Goal: Task Accomplishment & Management: Use online tool/utility

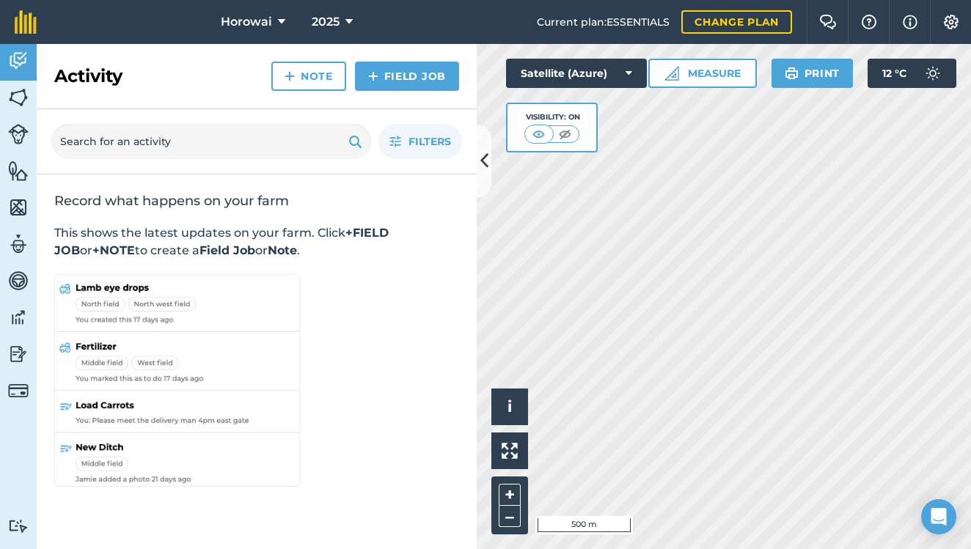
click at [483, 164] on icon at bounding box center [484, 161] width 8 height 26
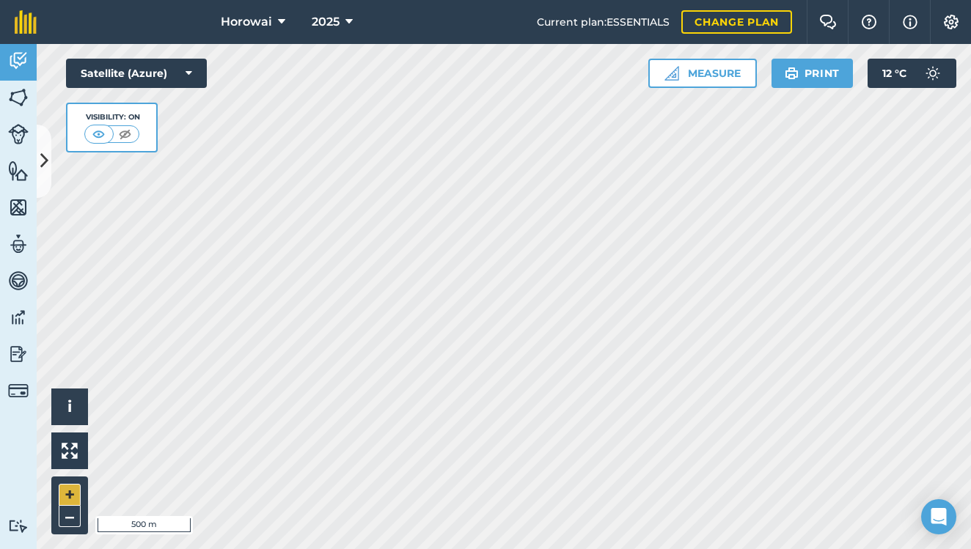
click at [71, 495] on button "+" at bounding box center [70, 495] width 22 height 22
click at [13, 175] on img at bounding box center [18, 171] width 21 height 22
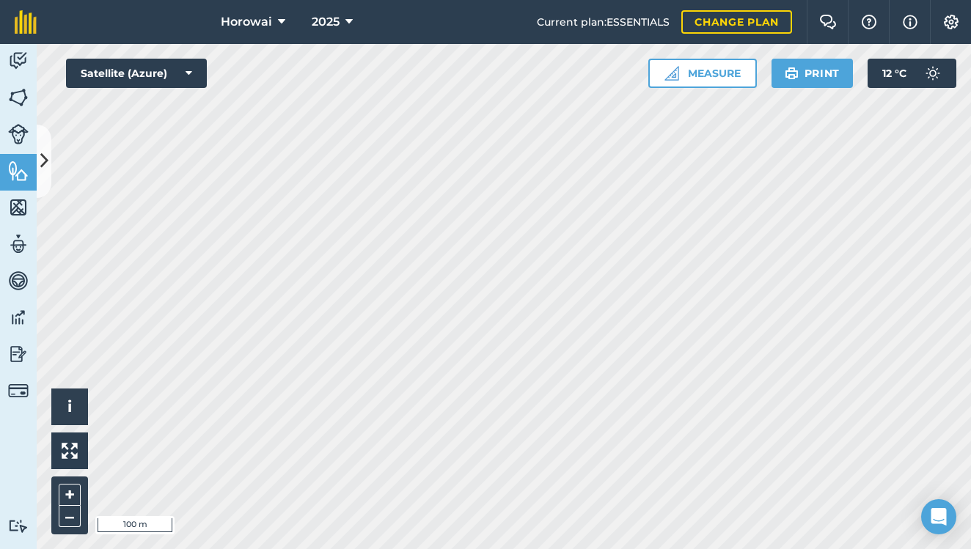
click at [43, 167] on icon at bounding box center [44, 161] width 8 height 26
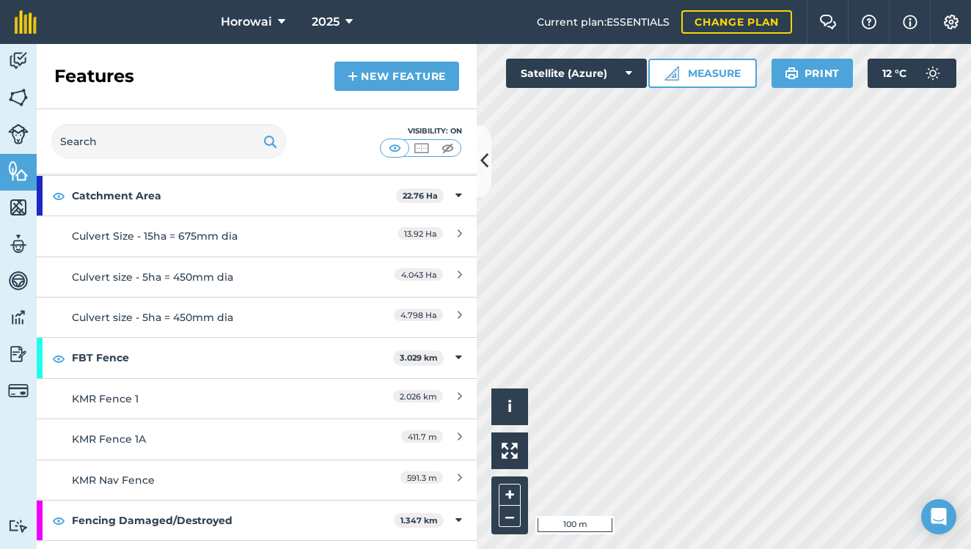
scroll to position [134, 0]
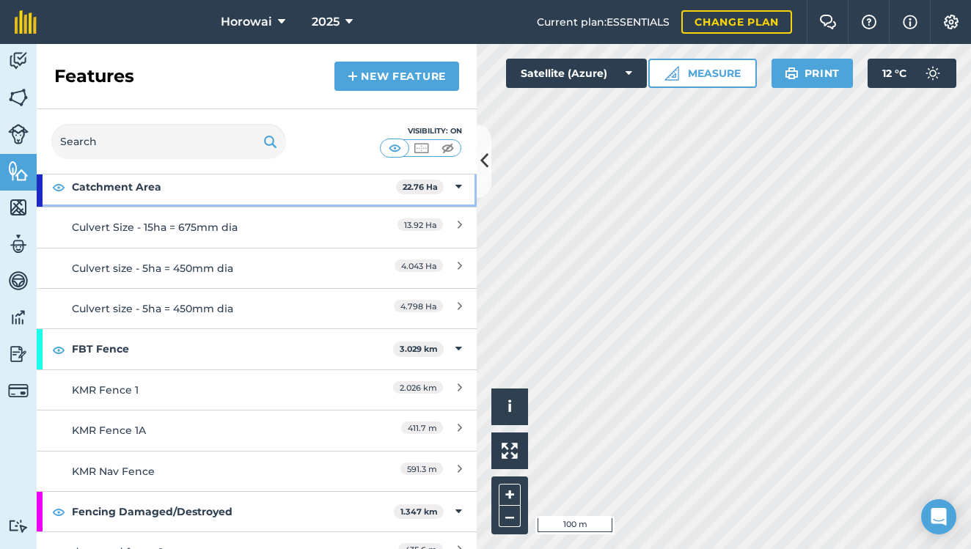
click at [55, 183] on img at bounding box center [58, 187] width 13 height 18
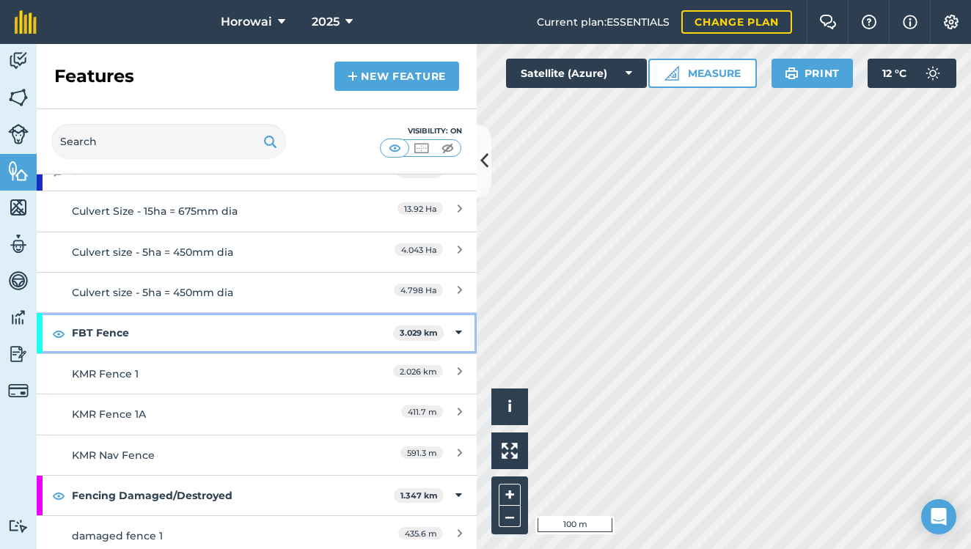
click at [64, 329] on img at bounding box center [58, 334] width 13 height 18
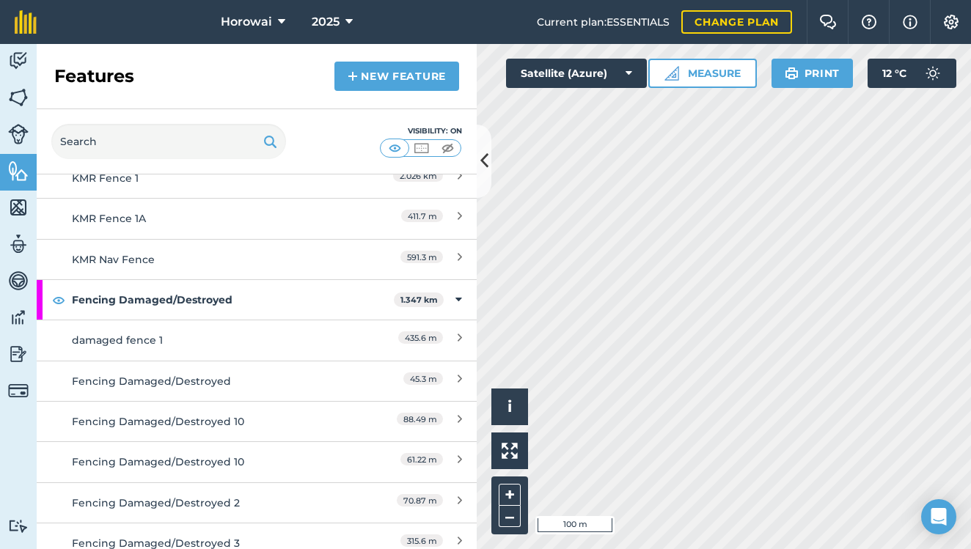
scroll to position [349, 0]
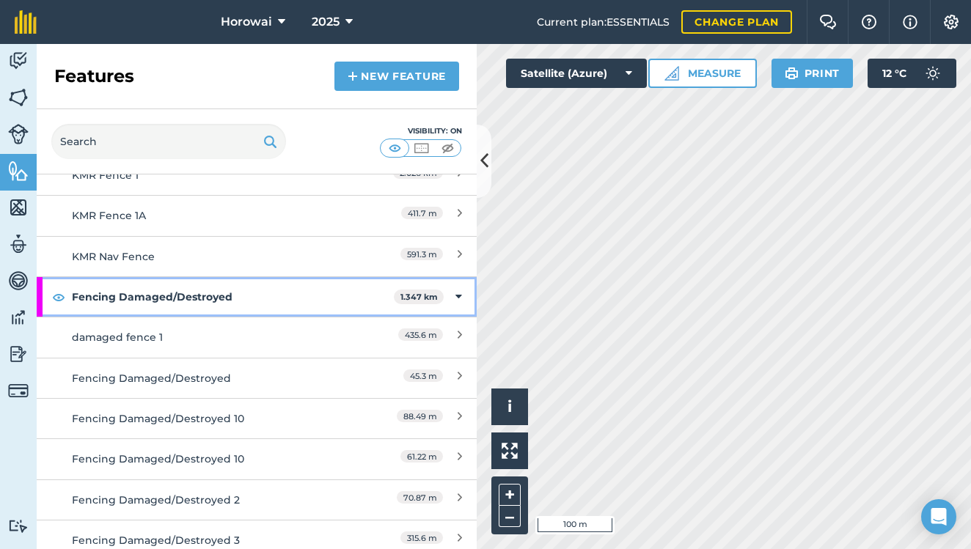
click at [63, 299] on img at bounding box center [58, 297] width 13 height 18
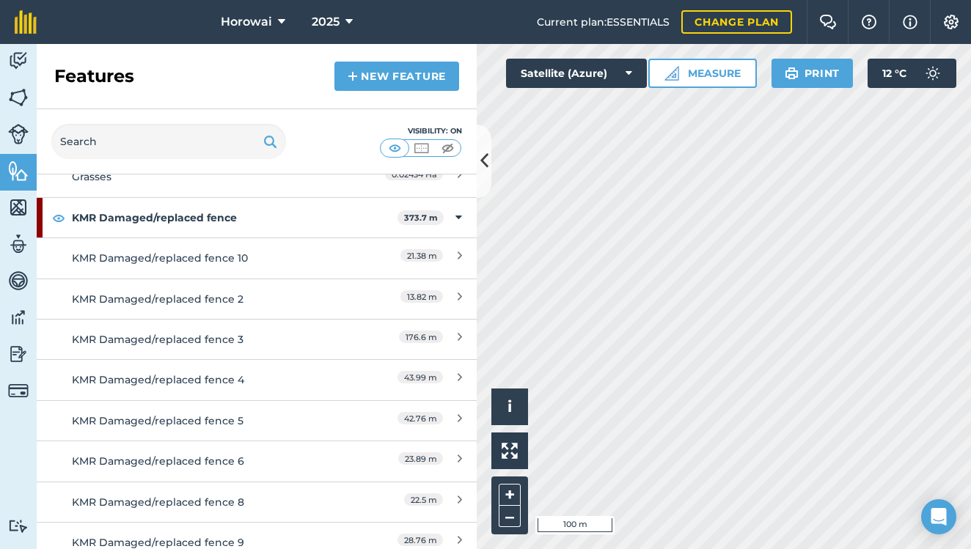
scroll to position [995, 0]
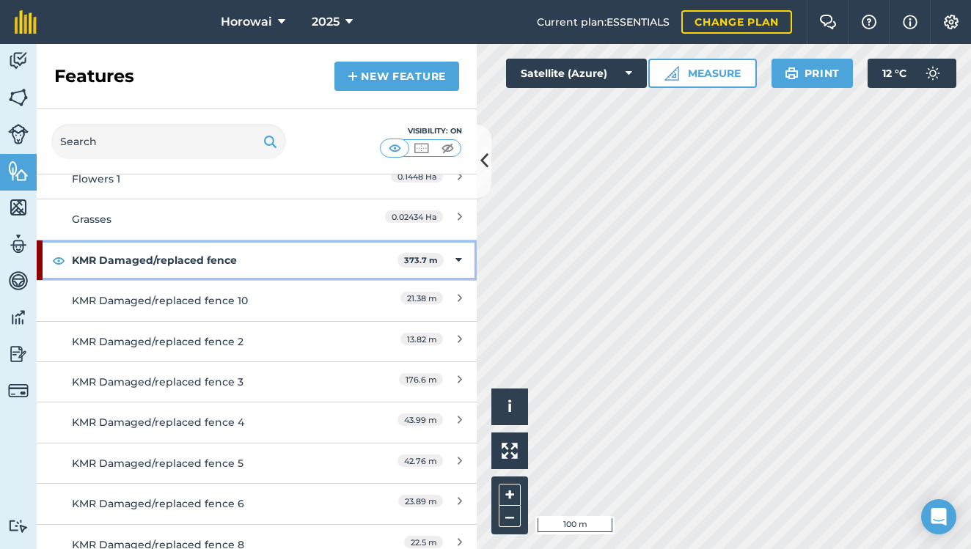
click at [61, 254] on img at bounding box center [58, 261] width 13 height 18
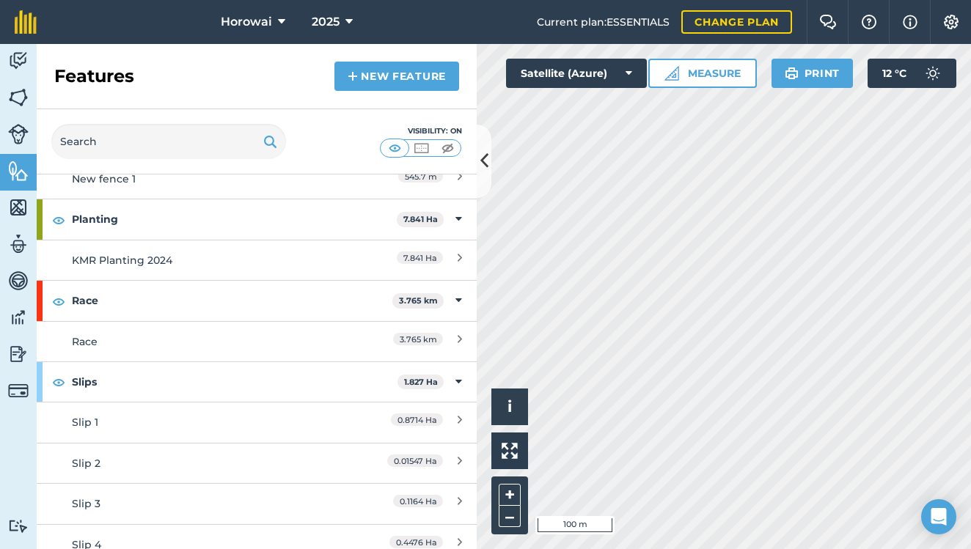
scroll to position [1729, 0]
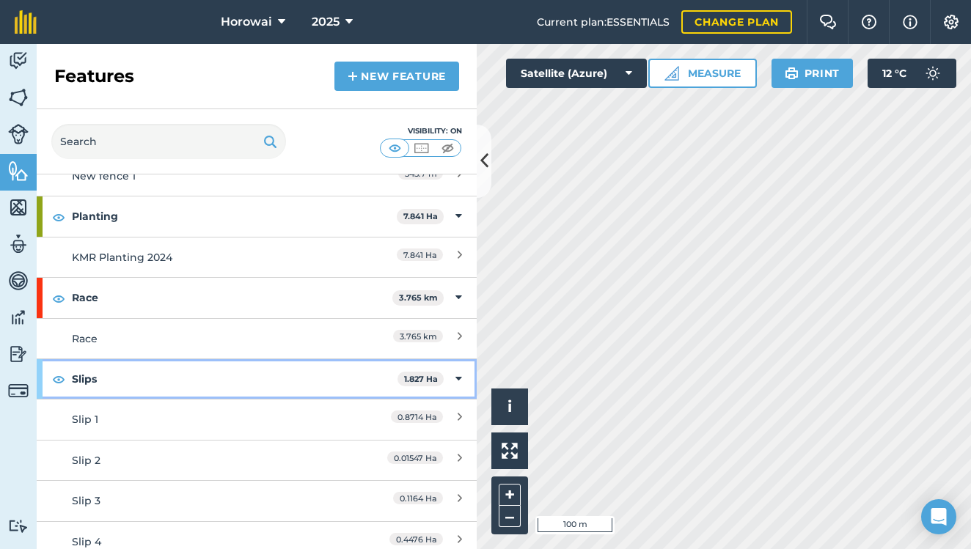
click at [63, 370] on img at bounding box center [58, 379] width 13 height 18
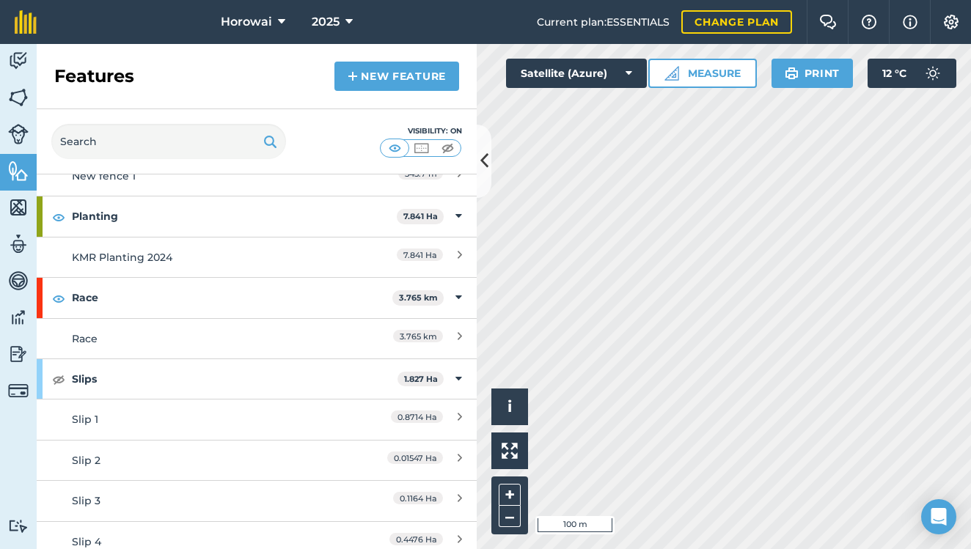
click at [383, 78] on link "New feature" at bounding box center [396, 76] width 125 height 29
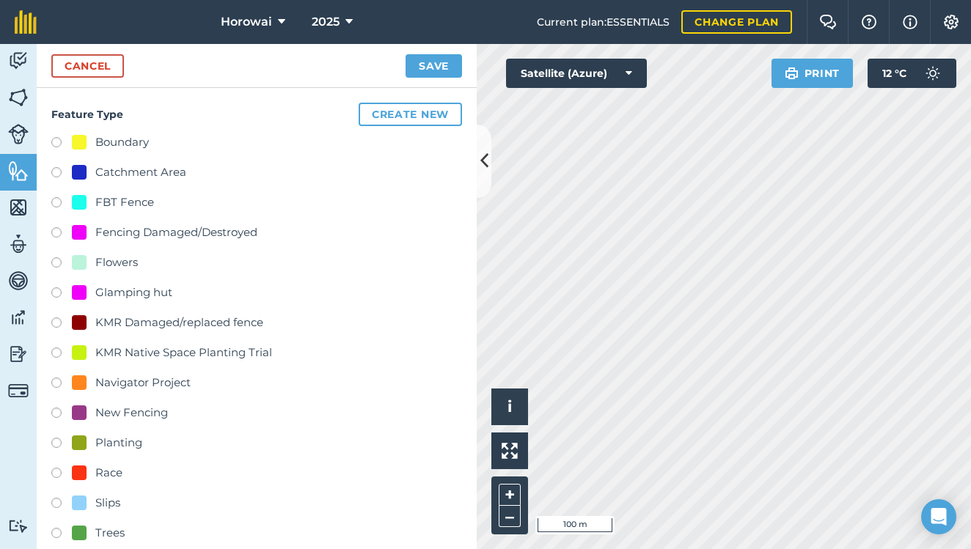
click at [429, 116] on button "Create new" at bounding box center [410, 114] width 103 height 23
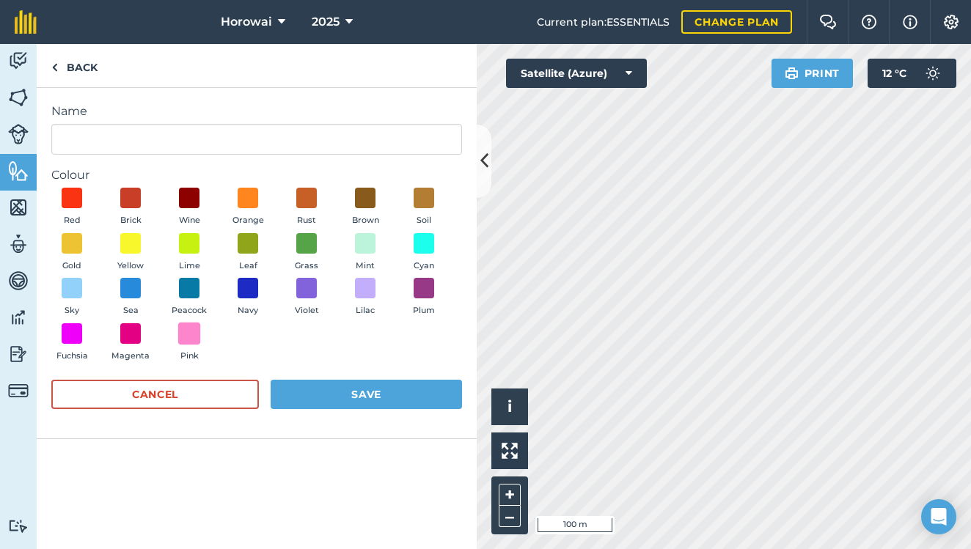
click at [193, 334] on span at bounding box center [189, 333] width 23 height 23
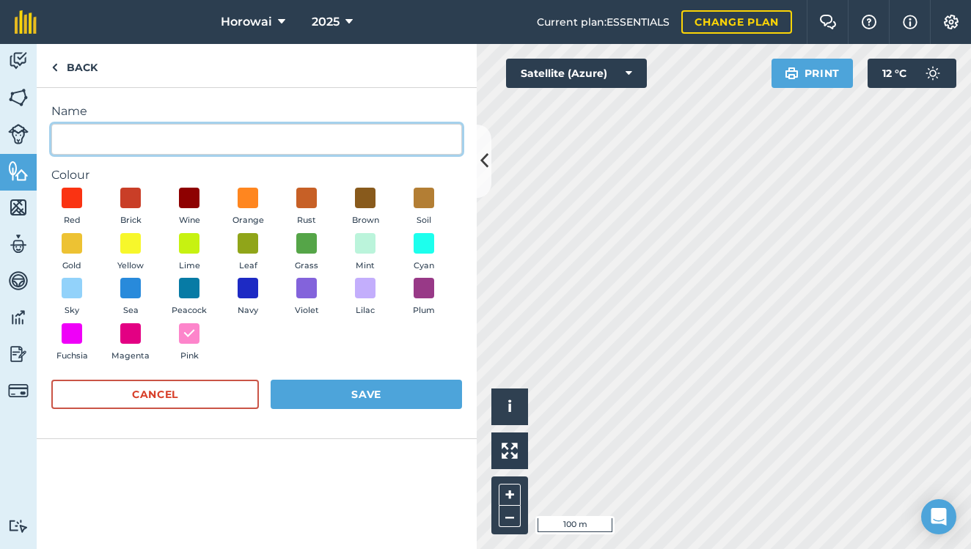
click at [135, 150] on input "Name" at bounding box center [256, 139] width 411 height 31
type input "Spray"
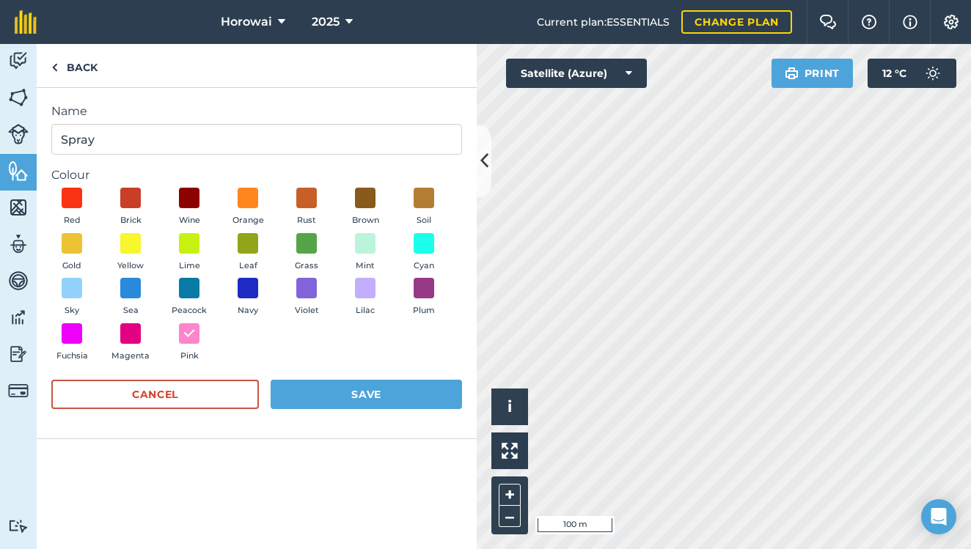
click at [328, 392] on button "Save" at bounding box center [366, 394] width 191 height 29
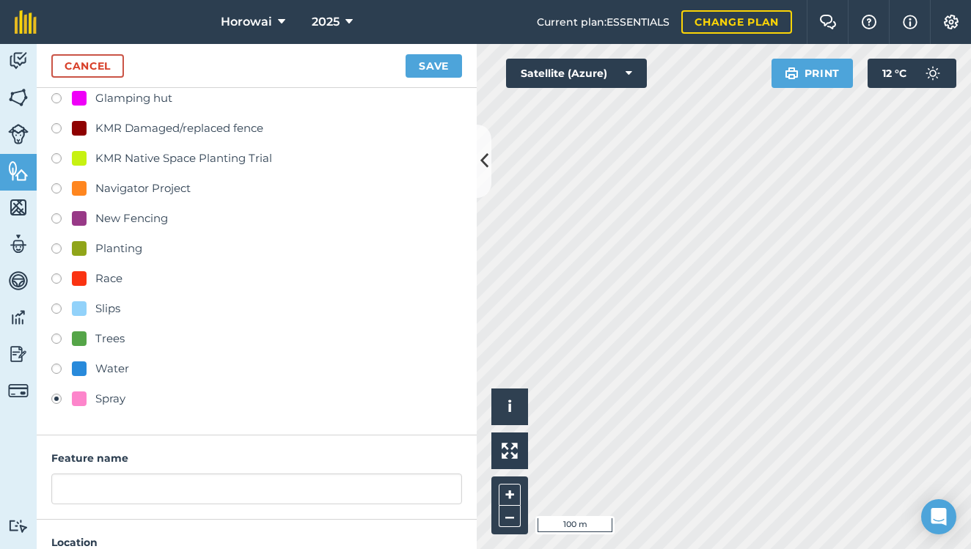
scroll to position [267, 0]
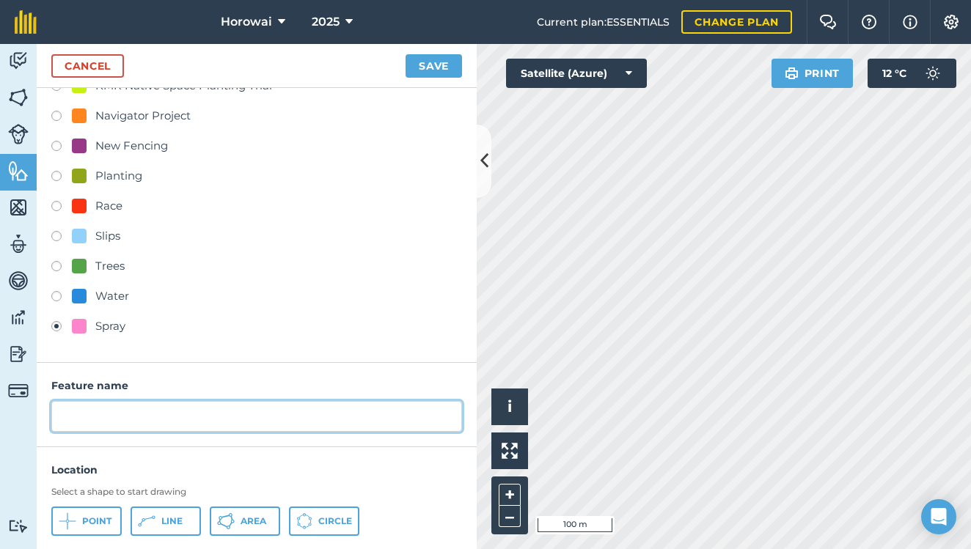
click at [172, 414] on input "text" at bounding box center [256, 416] width 411 height 31
type input "Spray"
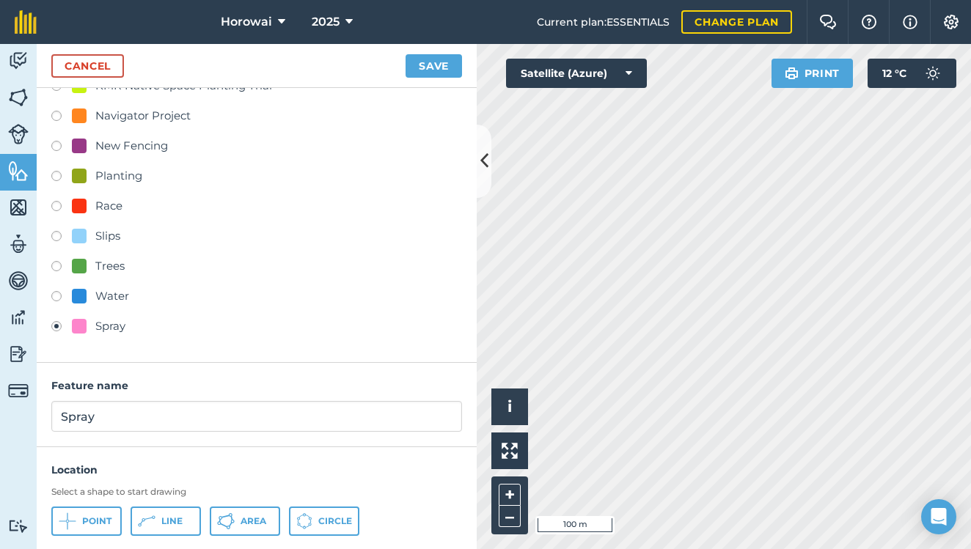
click at [235, 519] on button "Area" at bounding box center [245, 521] width 70 height 29
click at [441, 59] on button "Save" at bounding box center [434, 65] width 56 height 23
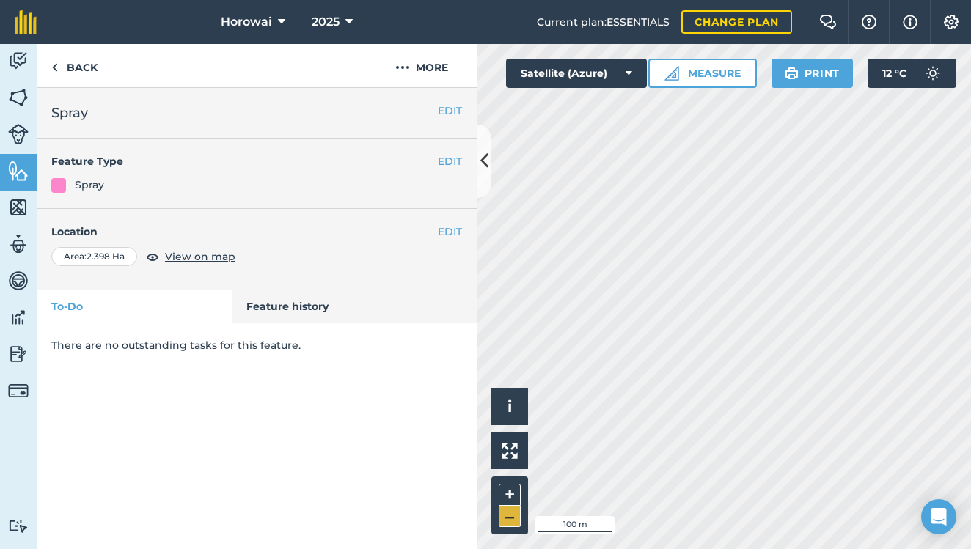
click at [515, 515] on button "–" at bounding box center [510, 516] width 22 height 21
click at [516, 493] on button "+" at bounding box center [510, 495] width 22 height 22
click at [87, 76] on link "Back" at bounding box center [75, 65] width 76 height 43
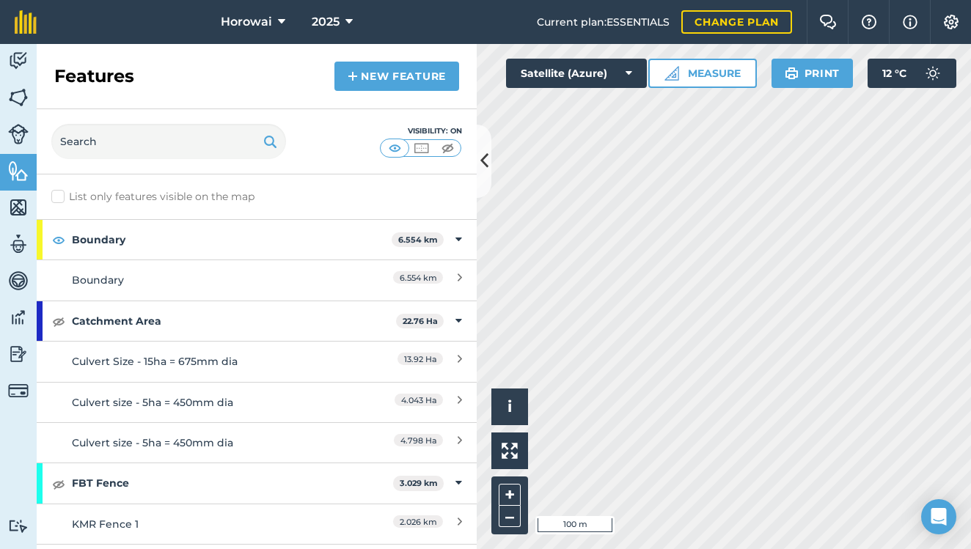
click at [397, 76] on link "New feature" at bounding box center [396, 76] width 125 height 29
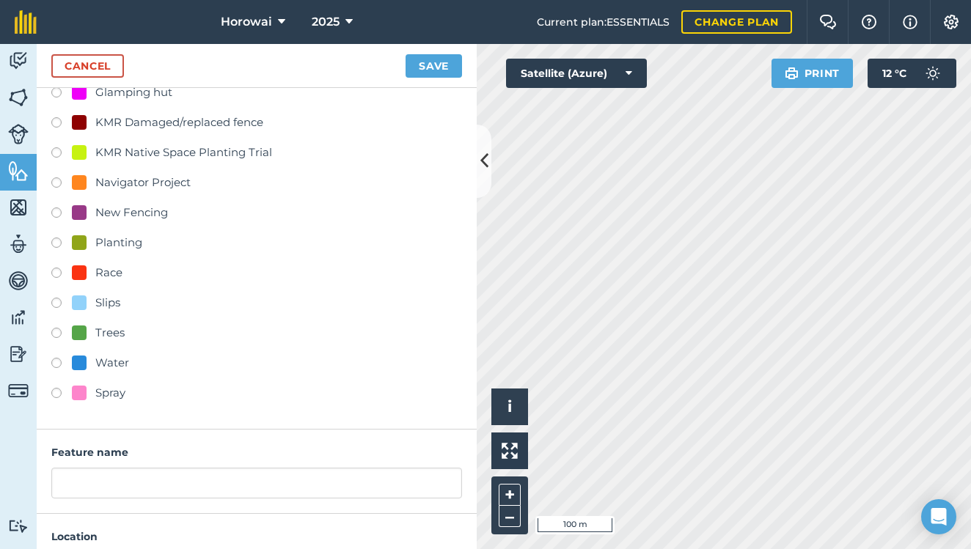
scroll to position [255, 0]
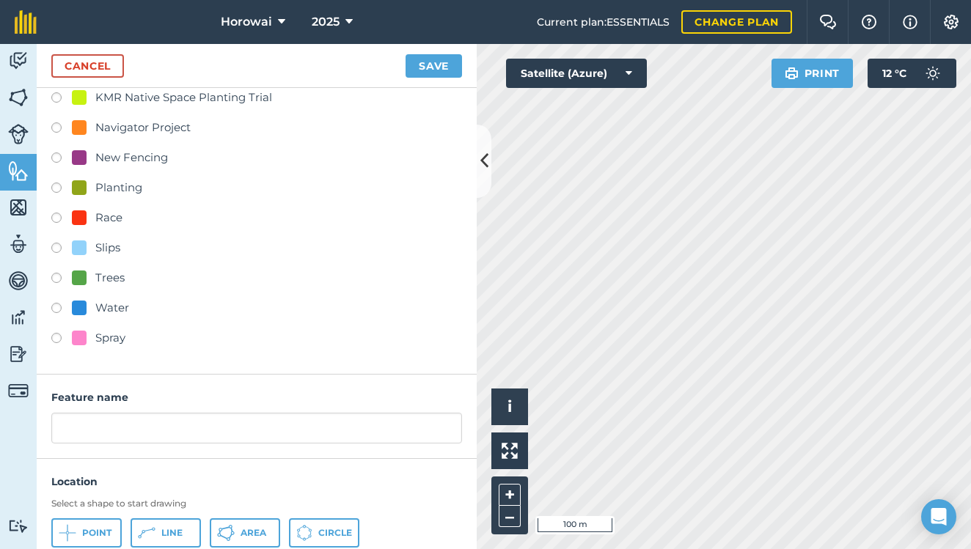
click at [62, 341] on label at bounding box center [61, 340] width 21 height 15
radio input "true"
type input "Spray 2"
click at [241, 529] on span "Area" at bounding box center [254, 533] width 26 height 12
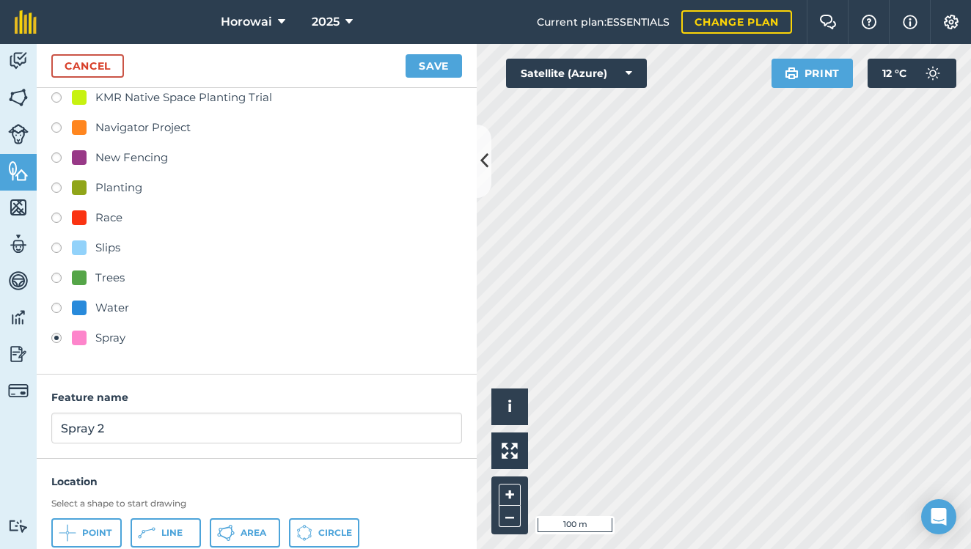
click at [448, 75] on button "Save" at bounding box center [434, 65] width 56 height 23
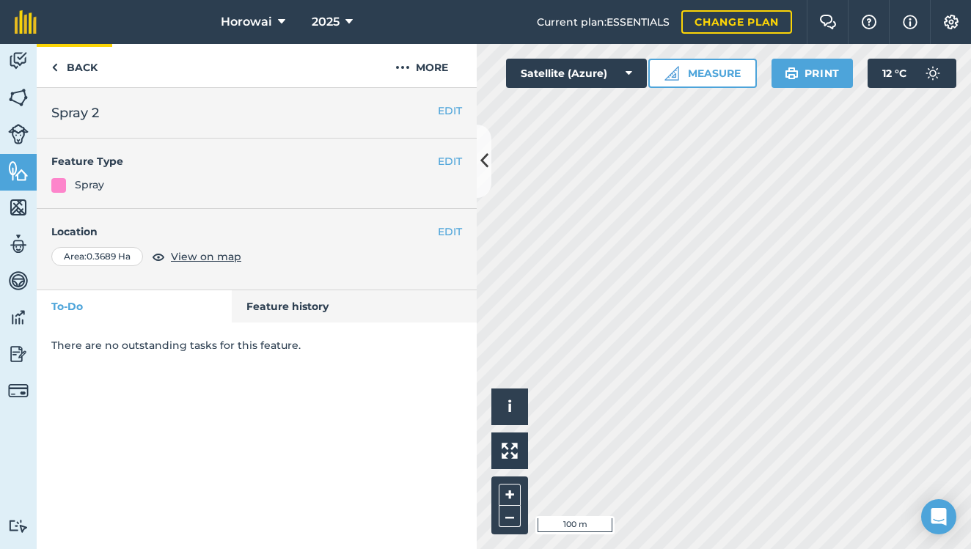
click at [92, 67] on link "Back" at bounding box center [75, 65] width 76 height 43
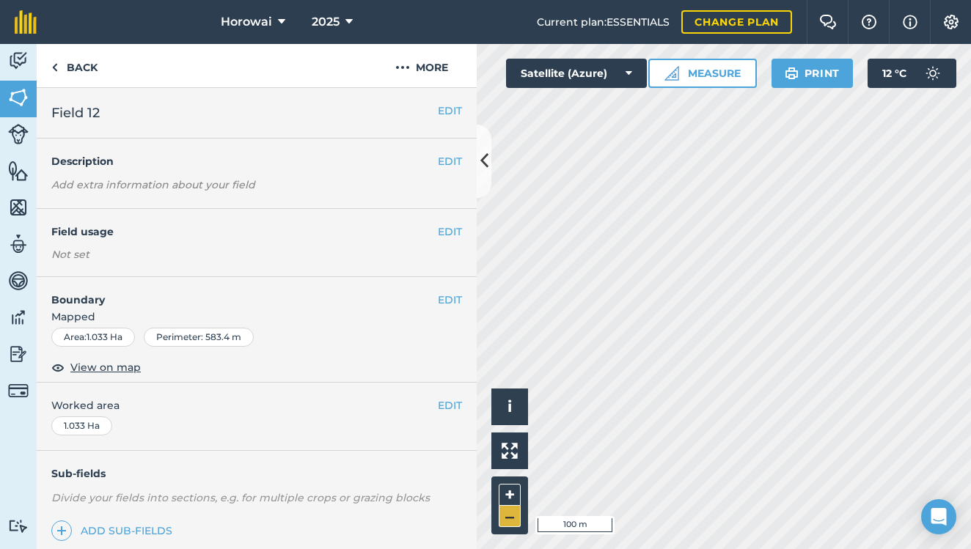
click at [514, 511] on button "–" at bounding box center [510, 516] width 22 height 21
click at [483, 164] on icon at bounding box center [484, 161] width 8 height 26
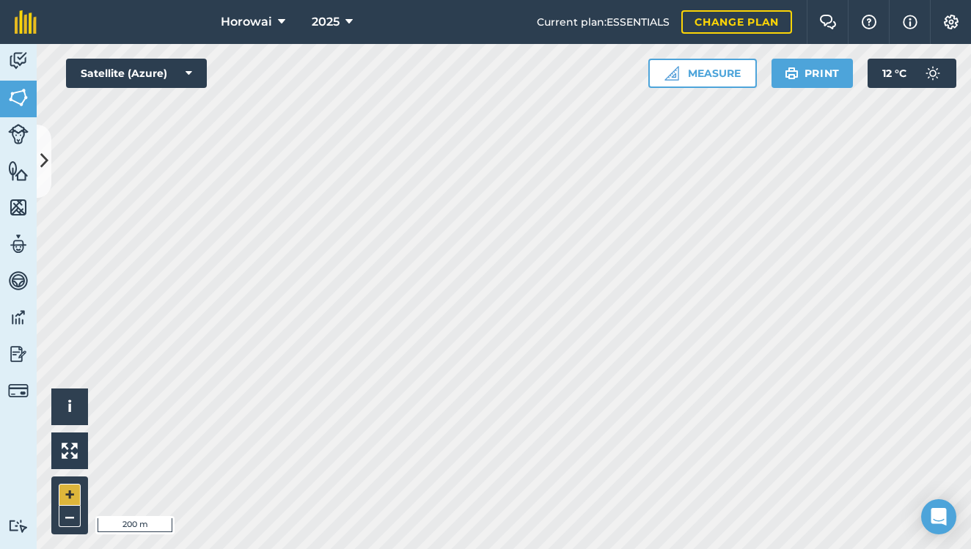
click at [70, 491] on button "+" at bounding box center [70, 495] width 22 height 22
click at [38, 169] on button at bounding box center [44, 161] width 15 height 73
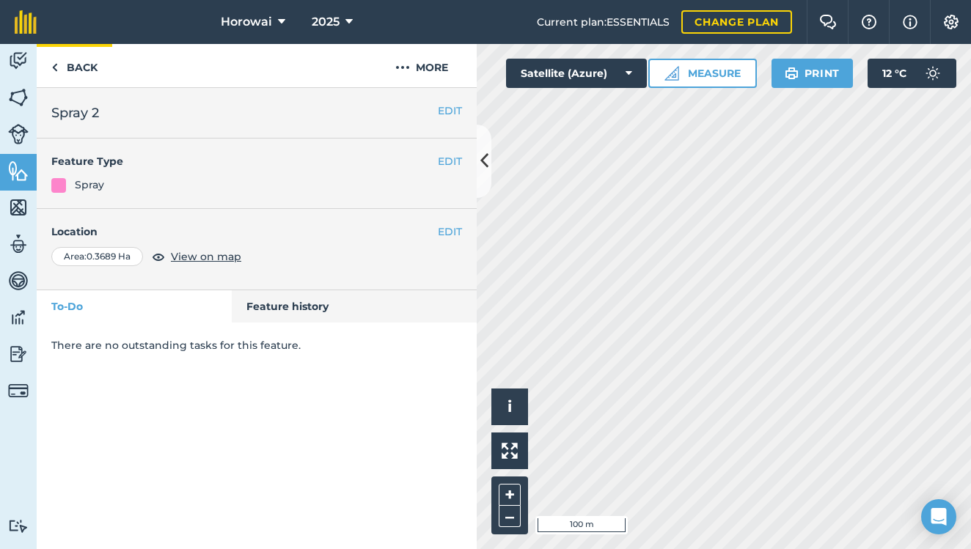
click at [82, 66] on link "Back" at bounding box center [75, 65] width 76 height 43
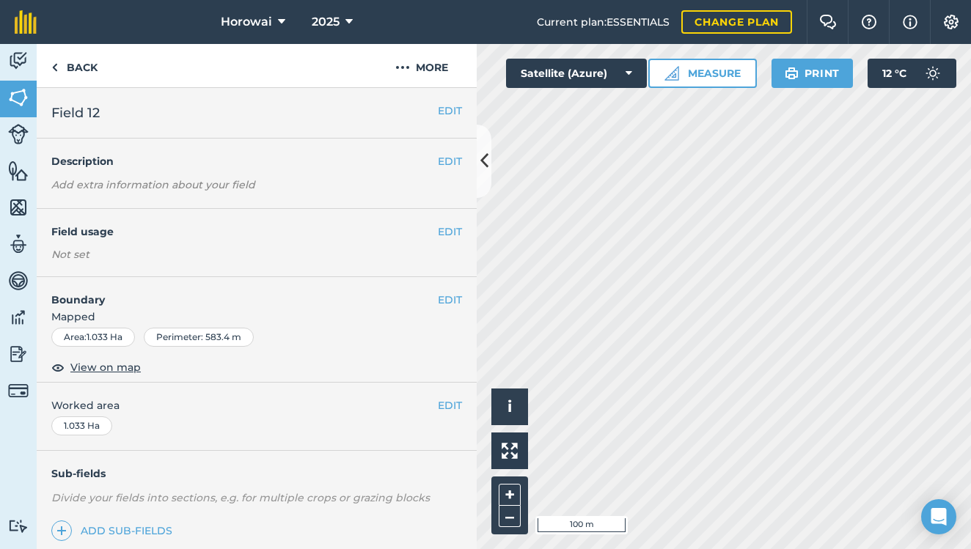
scroll to position [74, 0]
